Goal: Find specific page/section: Find specific page/section

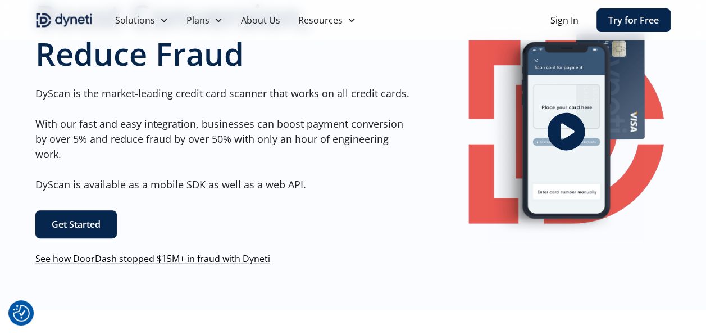
scroll to position [84, 0]
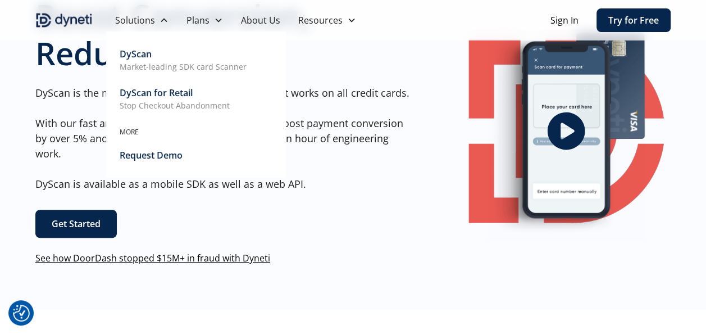
click at [183, 97] on div "DyScan for Retail" at bounding box center [156, 92] width 73 height 13
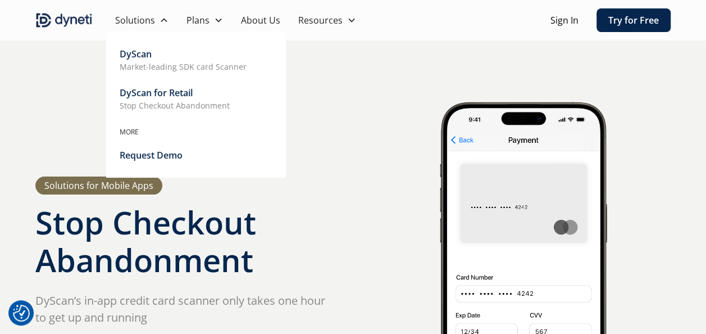
click at [134, 132] on div "MORE" at bounding box center [196, 132] width 153 height 10
click at [158, 60] on div "DyScan Market-leading SDK card Scanner" at bounding box center [183, 59] width 127 height 25
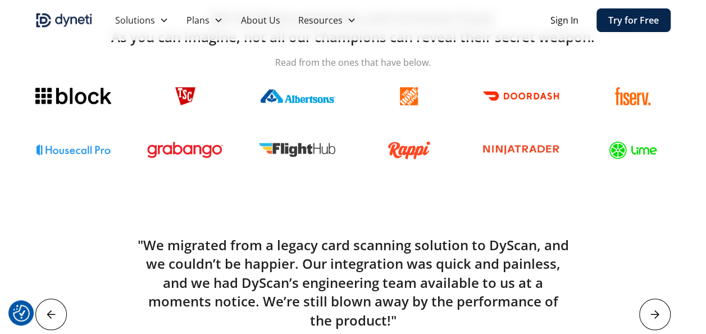
scroll to position [290, 0]
